Goal: Information Seeking & Learning: Get advice/opinions

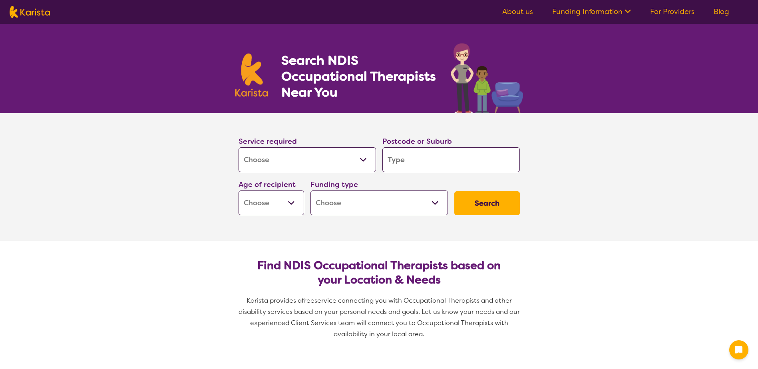
select select "[MEDICAL_DATA]"
click at [418, 164] on input "search" at bounding box center [450, 159] width 137 height 25
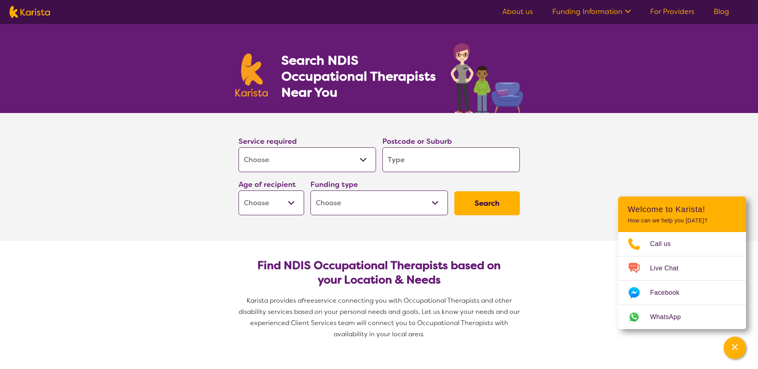
type input "3"
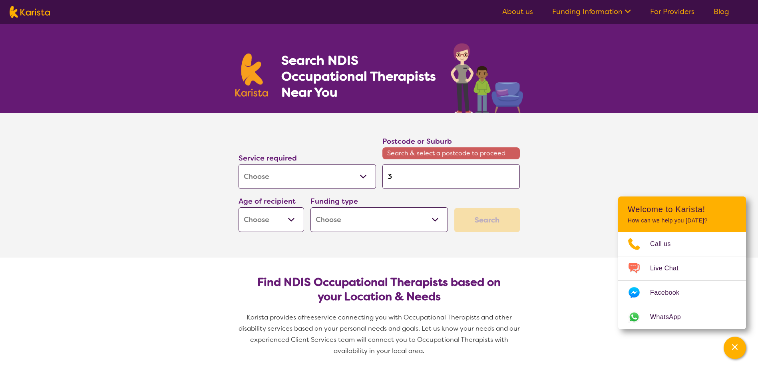
type input "30"
type input "307"
type input "3076"
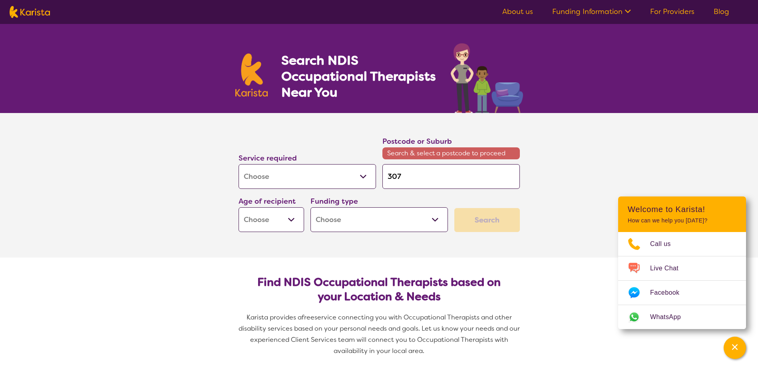
type input "3076"
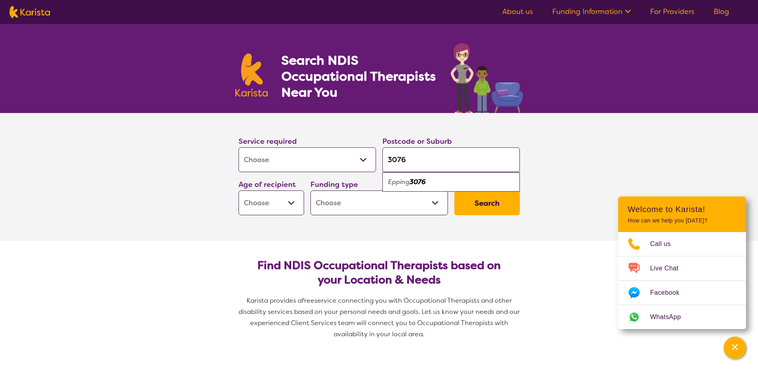
type input "3076"
click at [411, 185] on em "3076" at bounding box center [417, 182] width 16 height 8
click at [411, 185] on div "Funding type Home Care Package (HCP) National Disability Insurance Scheme (NDIS…" at bounding box center [378, 197] width 137 height 37
click at [284, 202] on select "Early Childhood - 0 to 9 Child - 10 to 11 Adolescent - 12 to 17 Adult - 18 to 6…" at bounding box center [271, 203] width 66 height 25
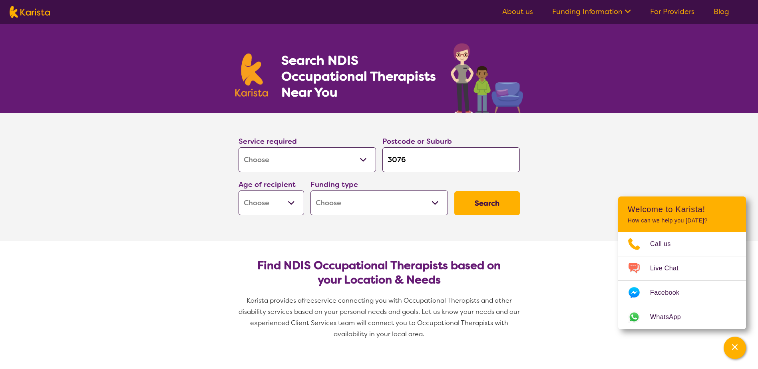
click at [294, 203] on select "Early Childhood - 0 to 9 Child - 10 to 11 Adolescent - 12 to 17 Adult - 18 to 6…" at bounding box center [271, 203] width 66 height 25
select select "CH"
click at [238, 191] on select "Early Childhood - 0 to 9 Child - 10 to 11 Adolescent - 12 to 17 Adult - 18 to 6…" at bounding box center [271, 203] width 66 height 25
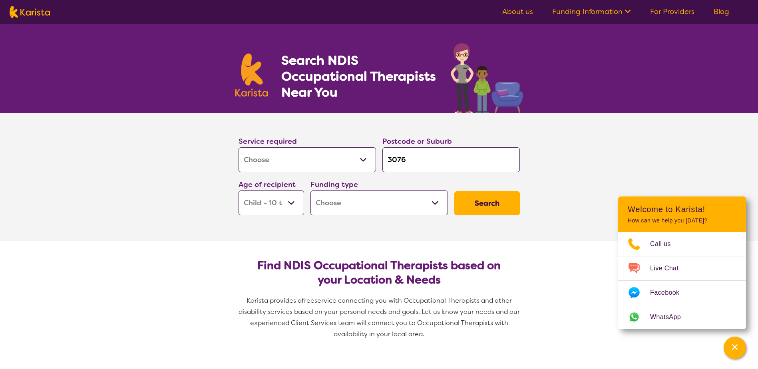
select select "CH"
click at [383, 198] on select "Home Care Package (HCP) National Disability Insurance Scheme (NDIS) I don't know" at bounding box center [378, 203] width 137 height 25
click at [400, 208] on select "Home Care Package (HCP) National Disability Insurance Scheme (NDIS) I don't know" at bounding box center [378, 203] width 137 height 25
select select "NDIS"
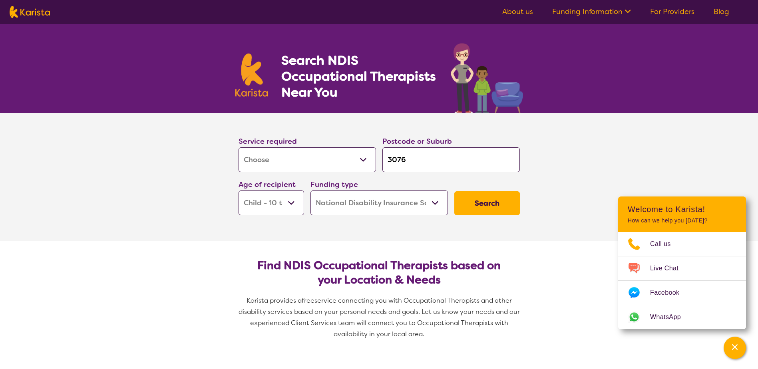
click at [310, 191] on select "Home Care Package (HCP) National Disability Insurance Scheme (NDIS) I don't know" at bounding box center [378, 203] width 137 height 25
select select "NDIS"
click at [494, 202] on button "Search" at bounding box center [487, 203] width 66 height 24
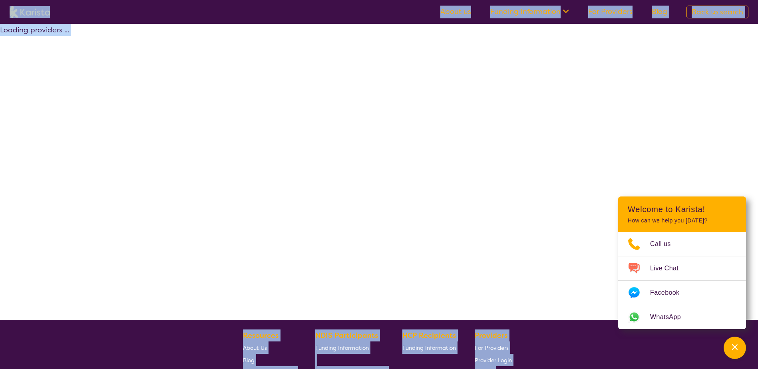
select select "by_score"
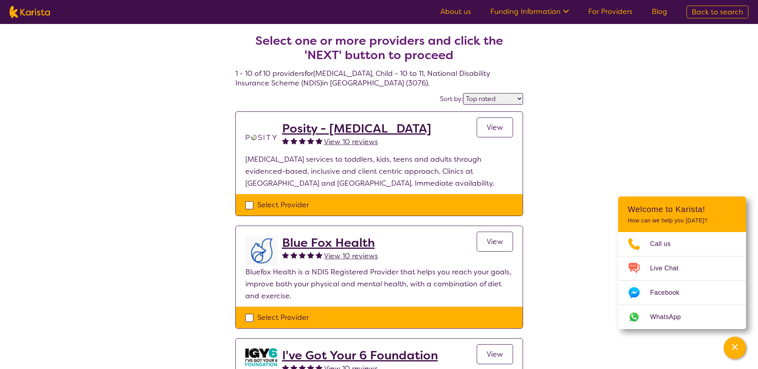
click at [397, 126] on h2 "Posity - [MEDICAL_DATA]" at bounding box center [356, 128] width 149 height 14
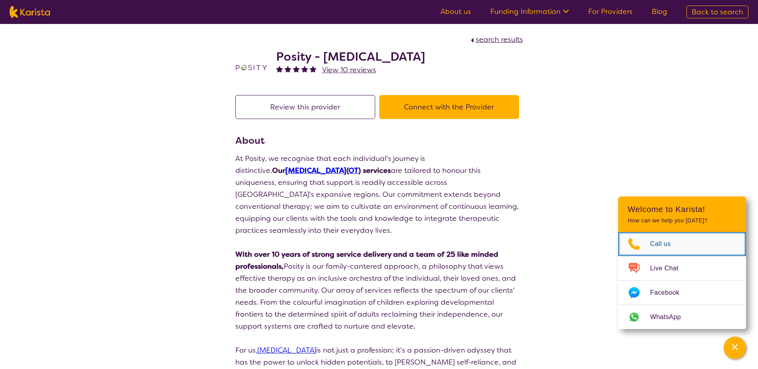
click at [643, 240] on icon "Choose channel" at bounding box center [634, 244] width 32 height 13
click at [429, 42] on div "search results" at bounding box center [379, 40] width 288 height 12
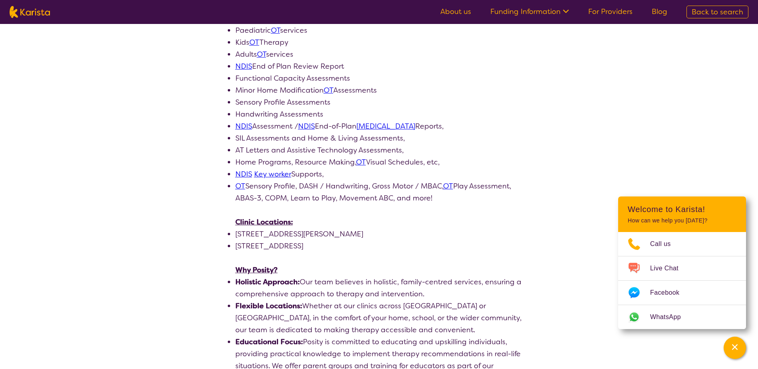
scroll to position [360, 0]
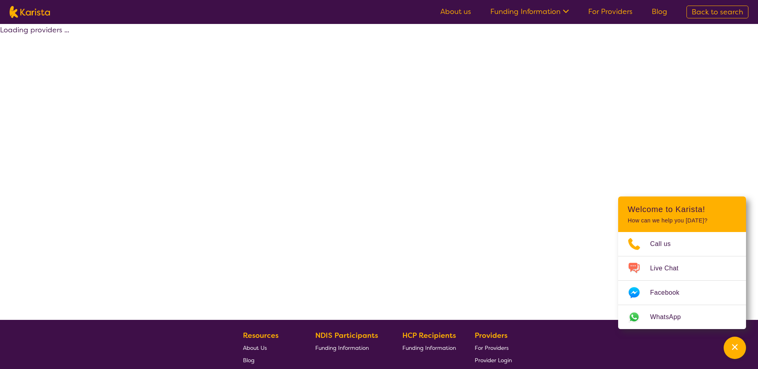
select select "by_score"
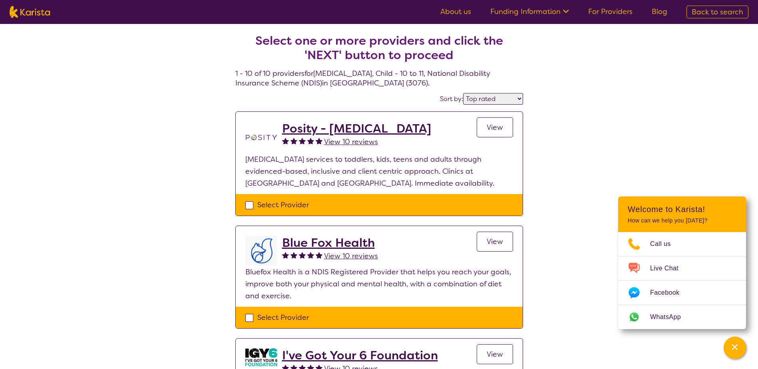
click at [328, 244] on h2 "Blue Fox Health" at bounding box center [330, 243] width 96 height 14
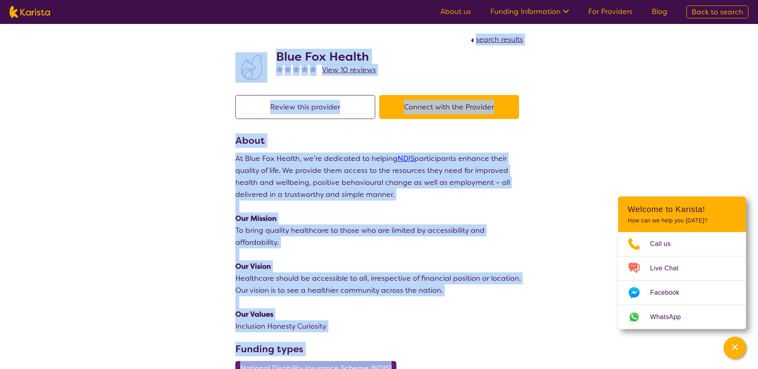
click at [356, 245] on p "To bring quality healthcare to those who are limited by accessibility and affor…" at bounding box center [379, 236] width 288 height 24
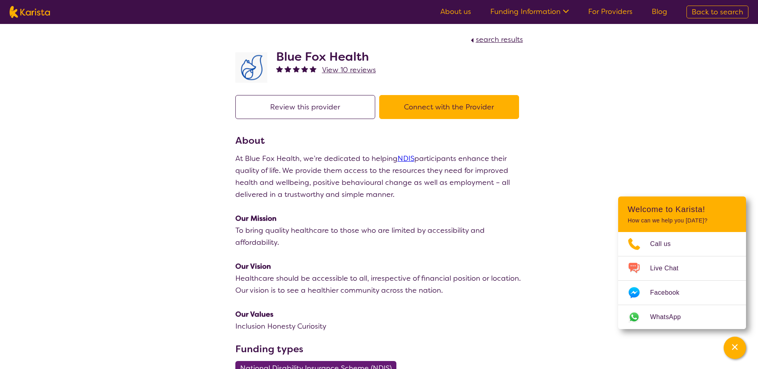
click at [332, 58] on h2 "Blue Fox Health" at bounding box center [326, 57] width 100 height 14
click at [418, 106] on button "Connect with the Provider" at bounding box center [449, 107] width 140 height 24
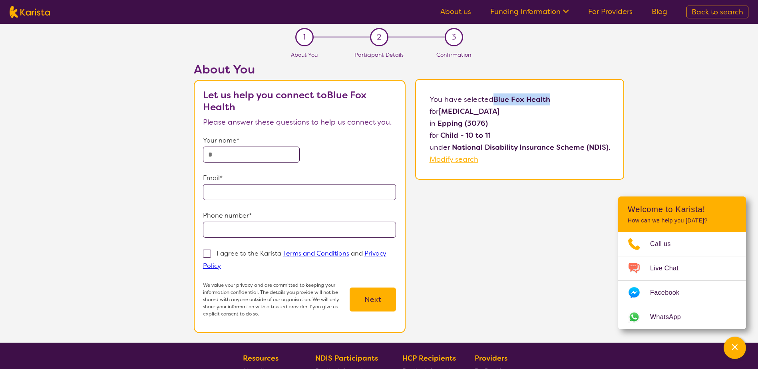
drag, startPoint x: 514, startPoint y: 100, endPoint x: 551, endPoint y: 98, distance: 36.8
click at [551, 98] on p "You have selected Blue Fox Health for [MEDICAL_DATA] in [GEOGRAPHIC_DATA] (3076…" at bounding box center [519, 129] width 181 height 72
drag, startPoint x: 551, startPoint y: 98, endPoint x: 541, endPoint y: 98, distance: 10.4
drag, startPoint x: 541, startPoint y: 98, endPoint x: 574, endPoint y: 101, distance: 33.7
click at [571, 105] on p "for [MEDICAL_DATA]" at bounding box center [519, 111] width 181 height 12
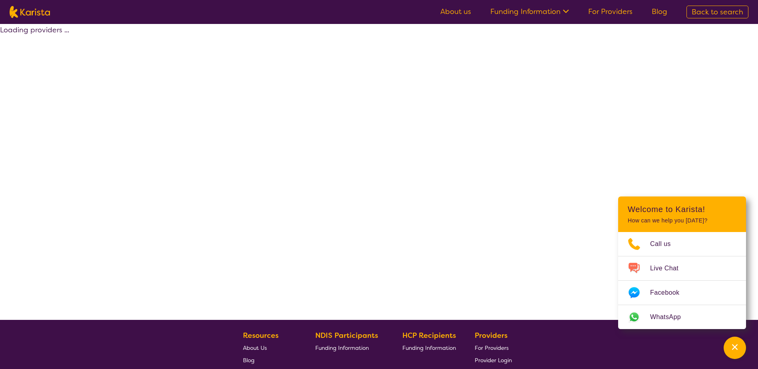
select select "by_score"
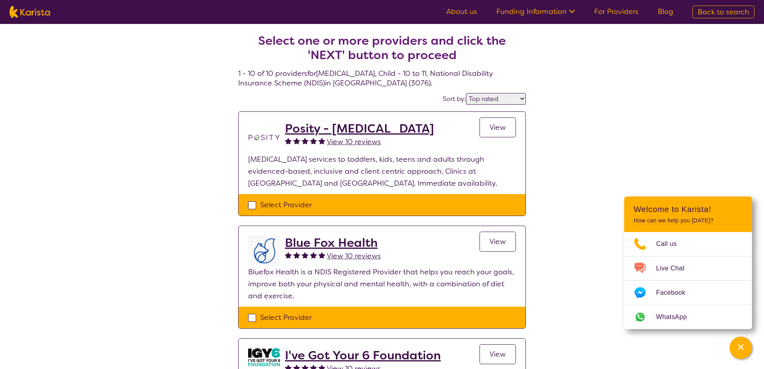
select select "[MEDICAL_DATA]"
select select "CH"
select select "NDIS"
select select "[MEDICAL_DATA]"
select select "CH"
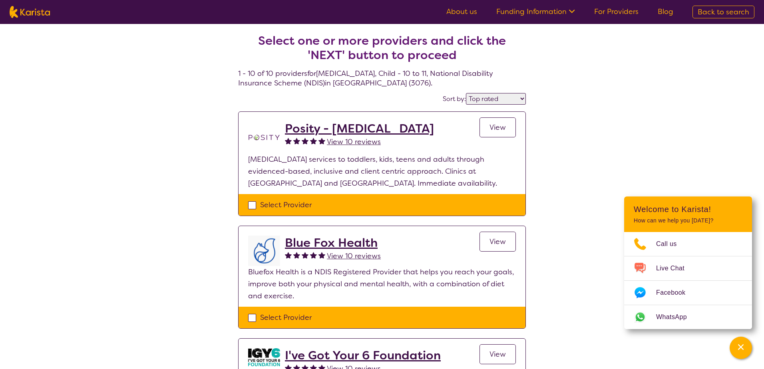
select select "NDIS"
